Goal: Navigation & Orientation: Find specific page/section

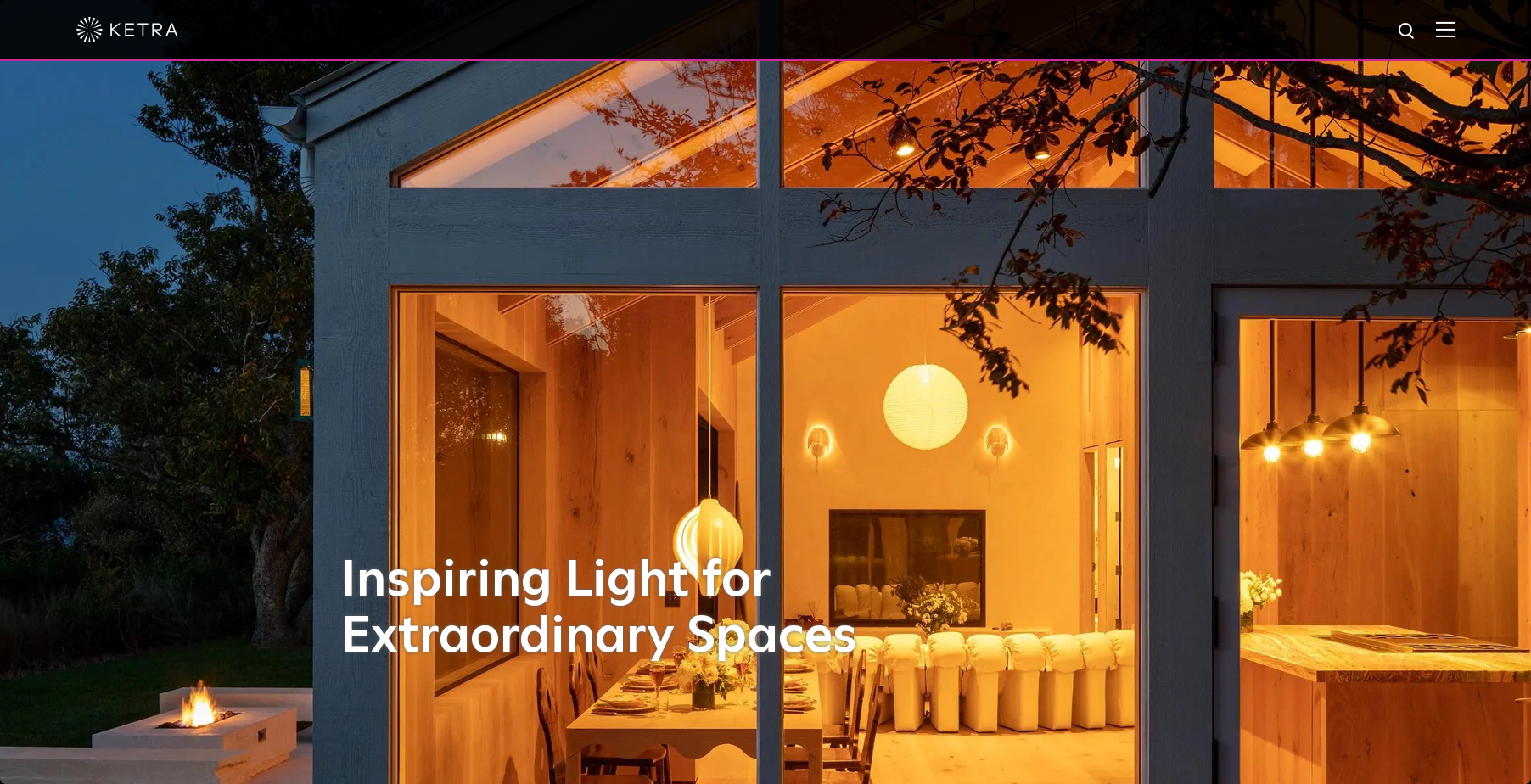
click at [1469, 29] on div at bounding box center [765, 30] width 1531 height 61
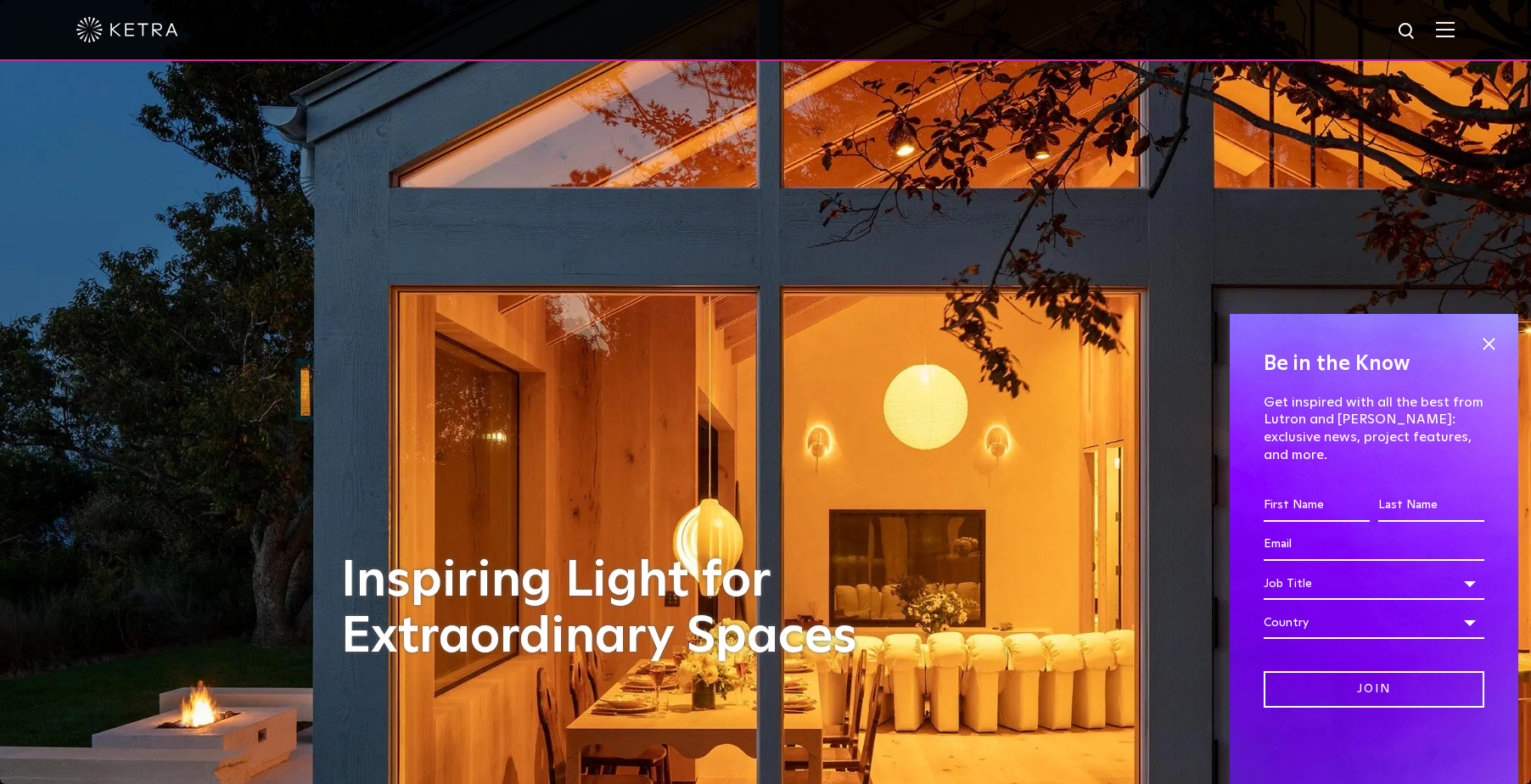
click at [1492, 356] on span at bounding box center [1488, 343] width 25 height 25
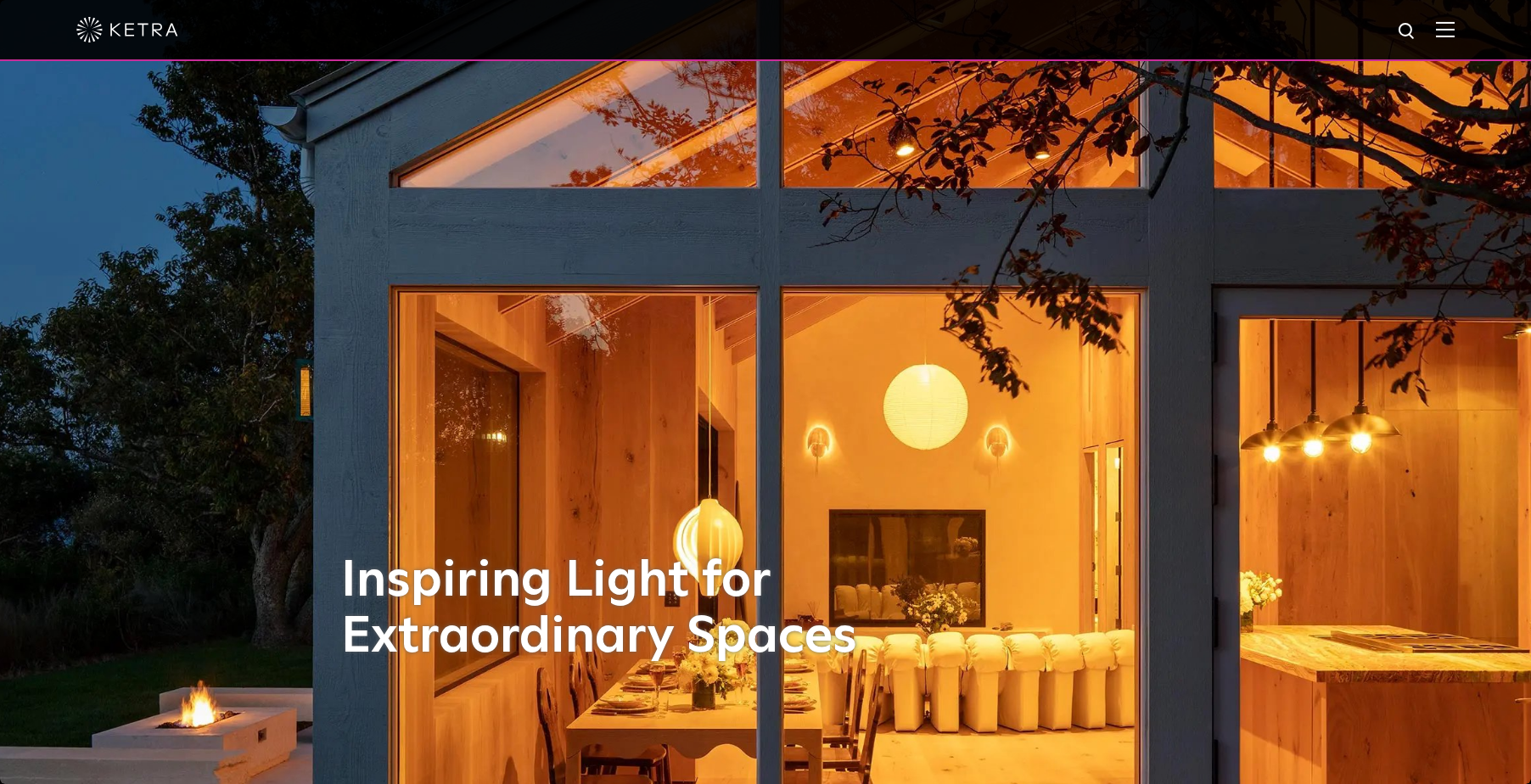
click at [1472, 38] on div at bounding box center [765, 30] width 1531 height 61
click at [1455, 29] on img at bounding box center [1445, 29] width 19 height 16
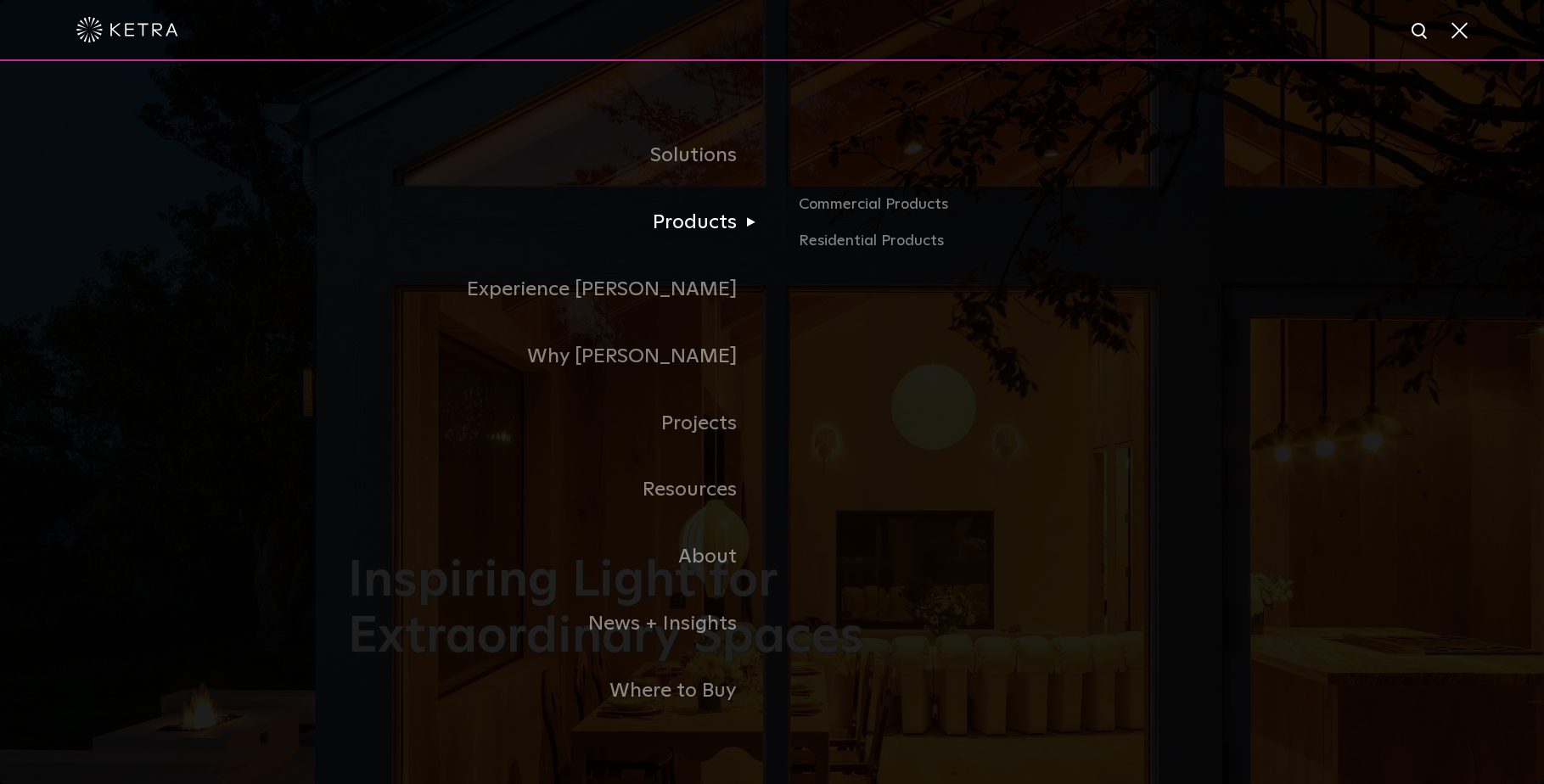
click at [717, 233] on link "Products" at bounding box center [560, 223] width 424 height 67
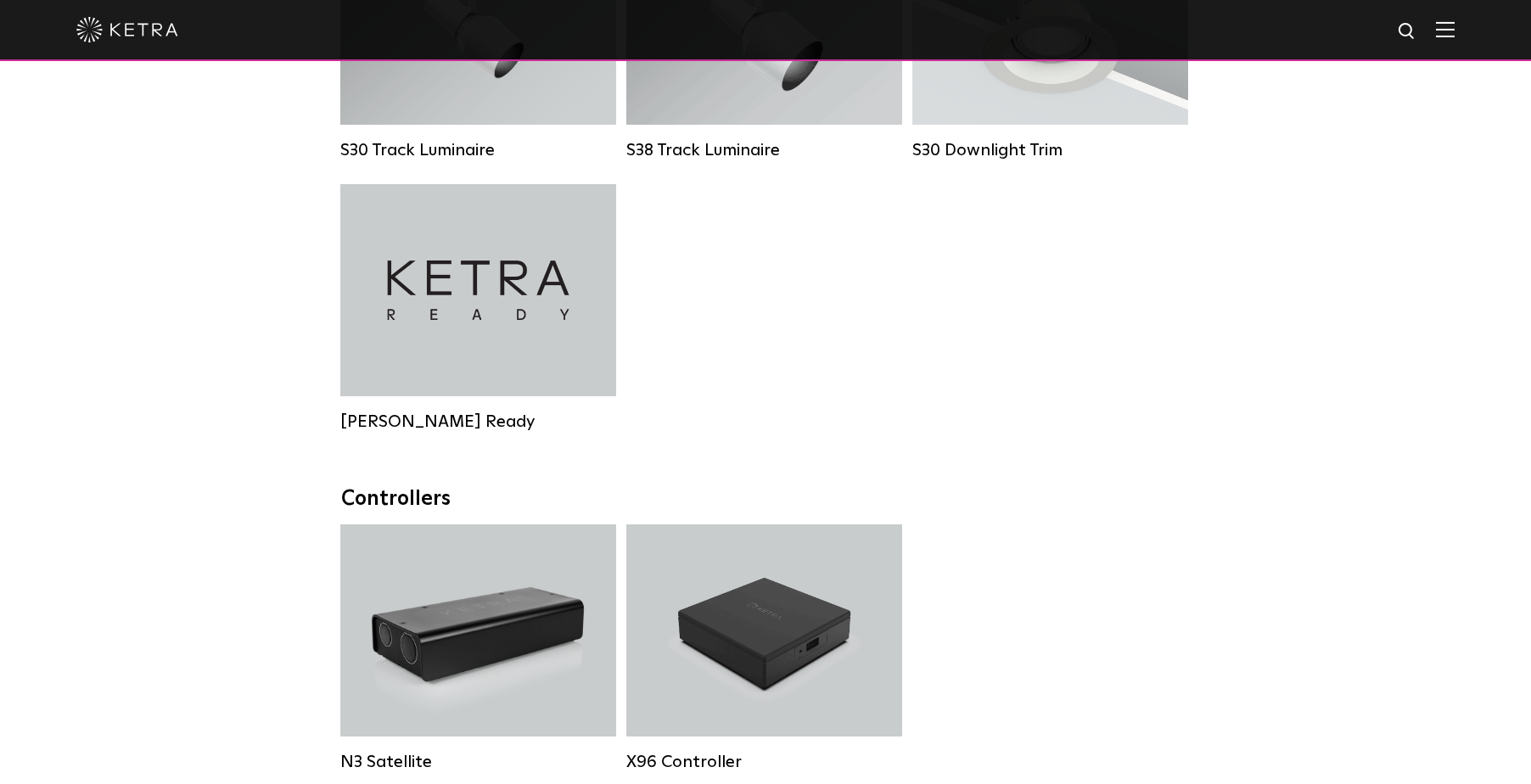
scroll to position [1911, 0]
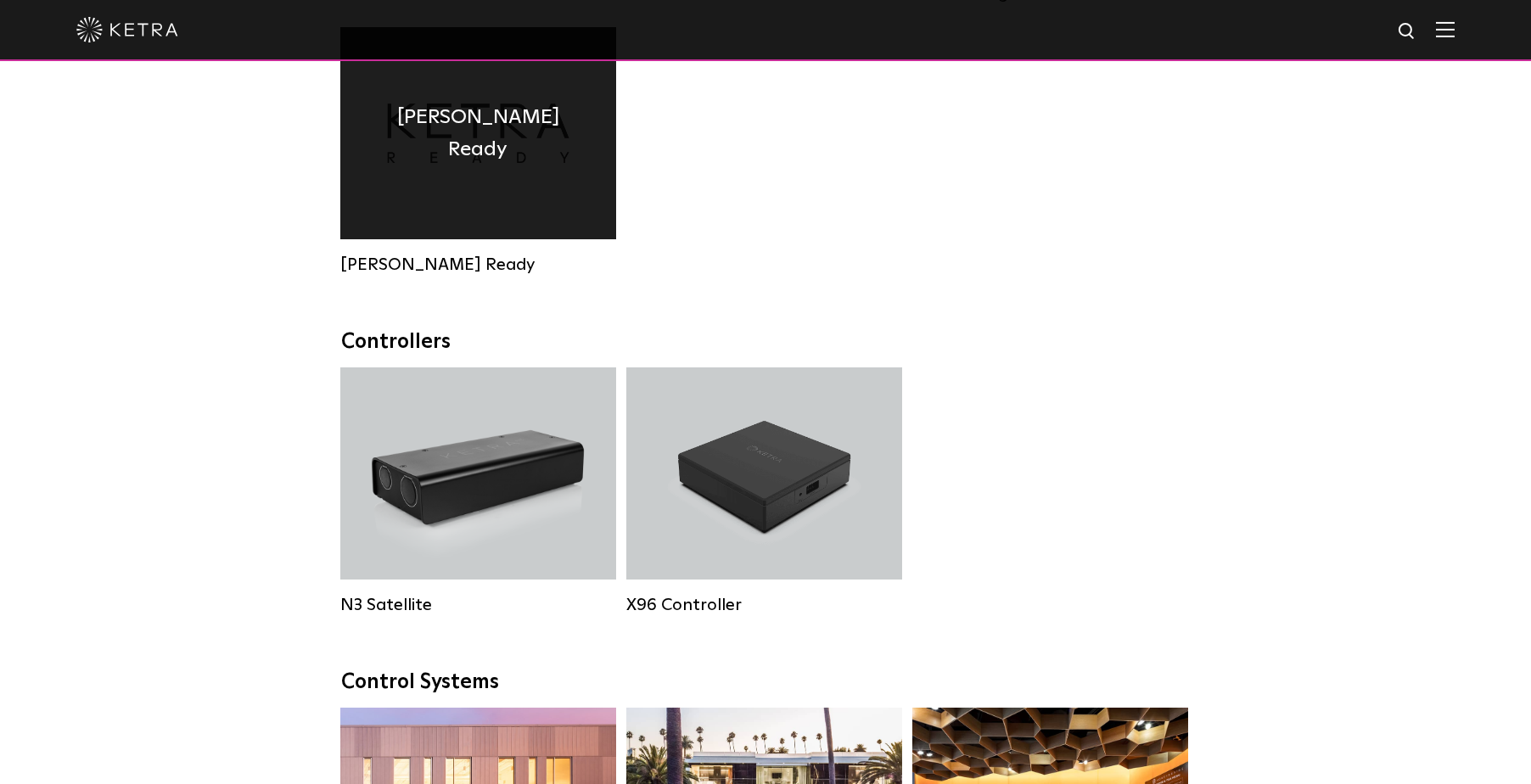
click at [398, 169] on div "Ketra Ready" at bounding box center [478, 132] width 276 height 212
